Goal: Check status

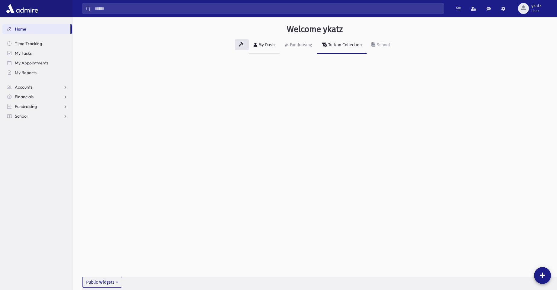
click at [268, 47] on div "My Dash" at bounding box center [266, 44] width 18 height 5
click at [293, 49] on link "Fundraising" at bounding box center [297, 45] width 37 height 17
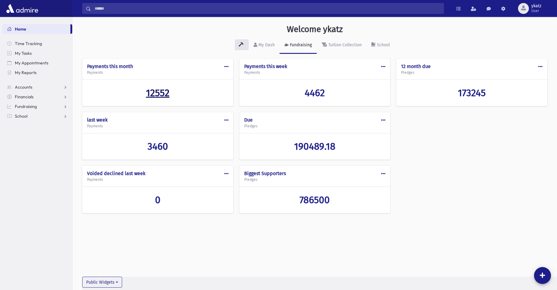
click at [151, 95] on span "12552" at bounding box center [158, 92] width 24 height 11
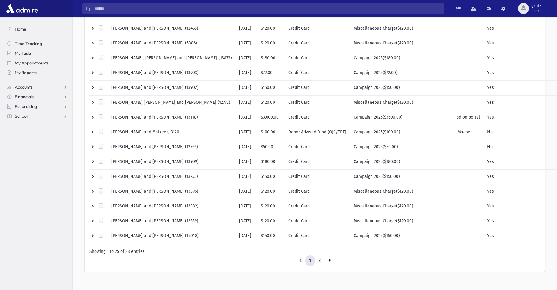
scroll to position [235, 0]
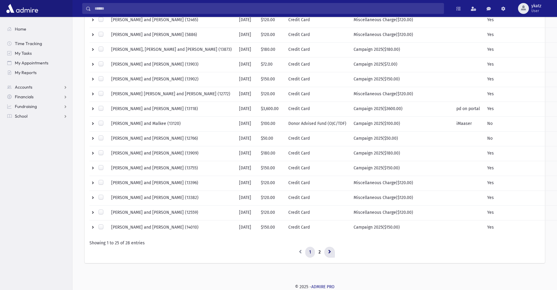
click at [332, 253] on link at bounding box center [329, 251] width 11 height 11
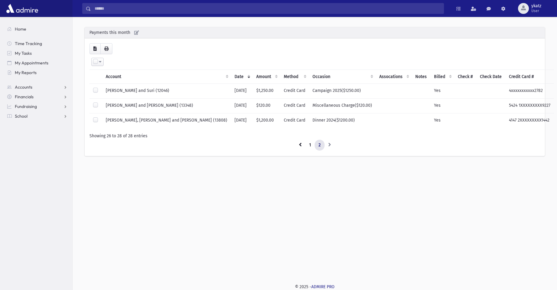
scroll to position [16, 0]
click at [297, 144] on link at bounding box center [300, 145] width 11 height 11
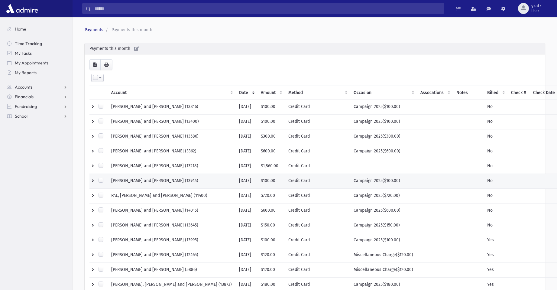
click at [92, 180] on td at bounding box center [98, 181] width 18 height 15
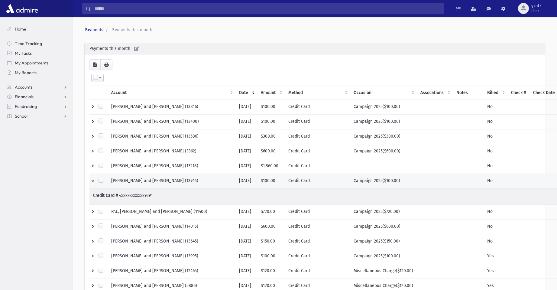
click at [92, 180] on td at bounding box center [98, 181] width 18 height 15
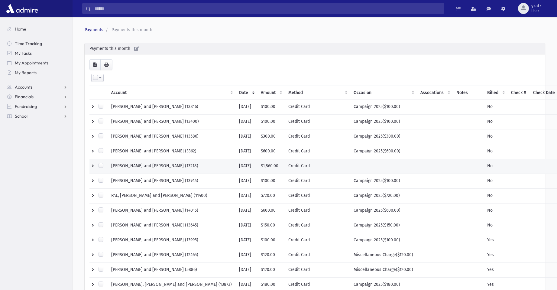
click at [92, 168] on td at bounding box center [98, 166] width 18 height 15
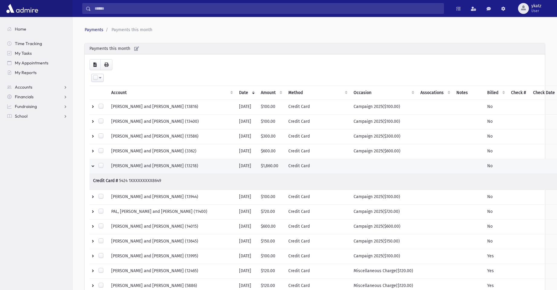
click at [92, 168] on td at bounding box center [98, 166] width 18 height 15
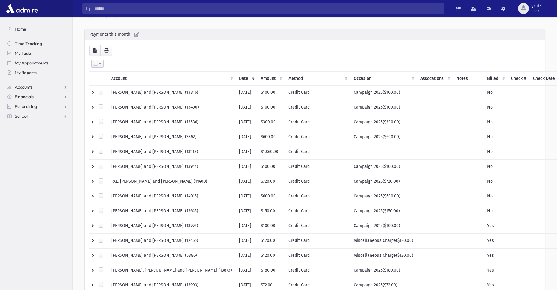
scroll to position [8, 0]
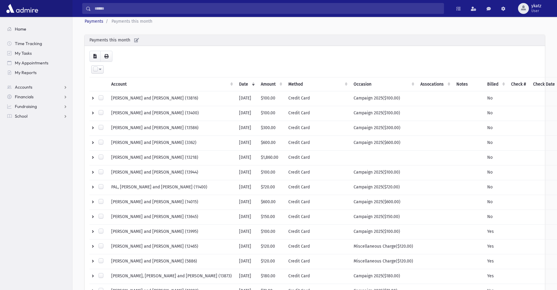
click at [21, 31] on span "Home" at bounding box center [20, 28] width 11 height 5
